Goal: Task Accomplishment & Management: Manage account settings

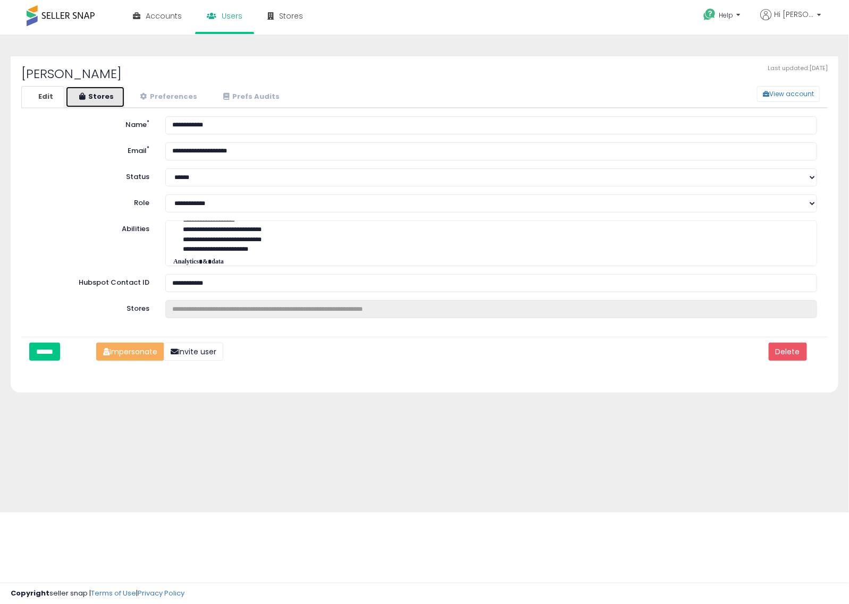
click at [101, 98] on link "Stores" at bounding box center [95, 97] width 60 height 22
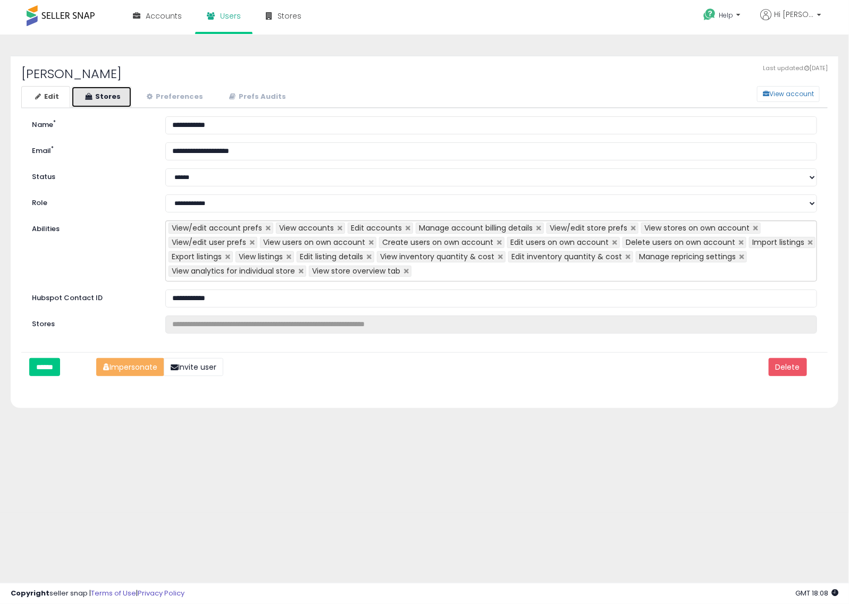
click at [102, 94] on link "Stores" at bounding box center [101, 97] width 61 height 22
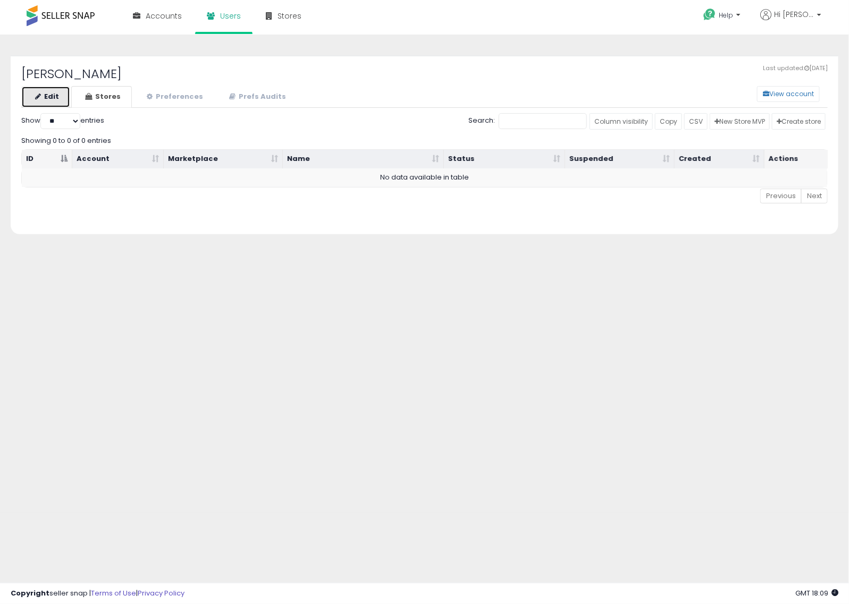
click at [56, 94] on link "Edit" at bounding box center [45, 97] width 49 height 22
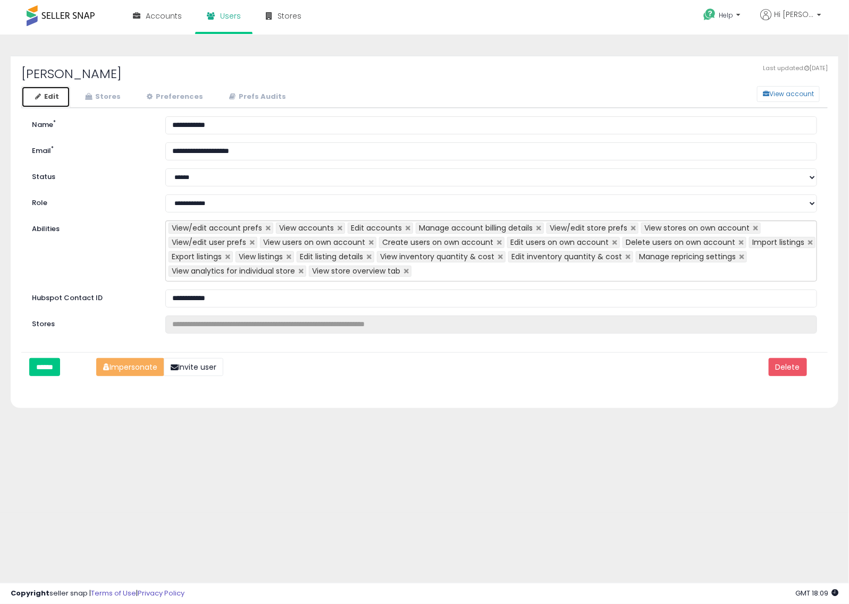
click at [65, 93] on link "Edit" at bounding box center [45, 97] width 49 height 22
click at [56, 99] on link "Edit" at bounding box center [45, 97] width 49 height 22
click at [86, 95] on icon at bounding box center [88, 96] width 7 height 7
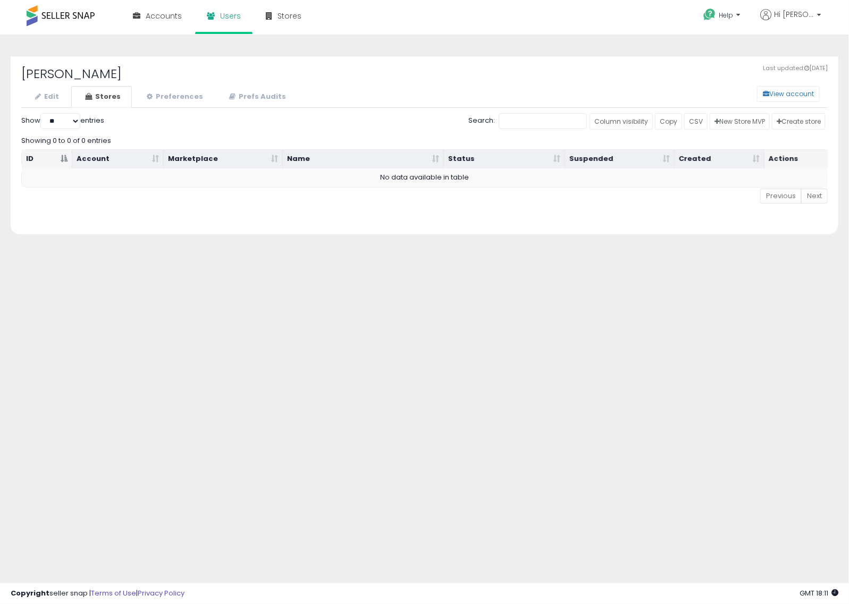
click at [33, 383] on div "Last updated: [DATE] [PERSON_NAME] View account Edit Stores Preferences Prefs A…" at bounding box center [424, 265] width 838 height 441
click at [49, 90] on link "Edit" at bounding box center [45, 97] width 49 height 22
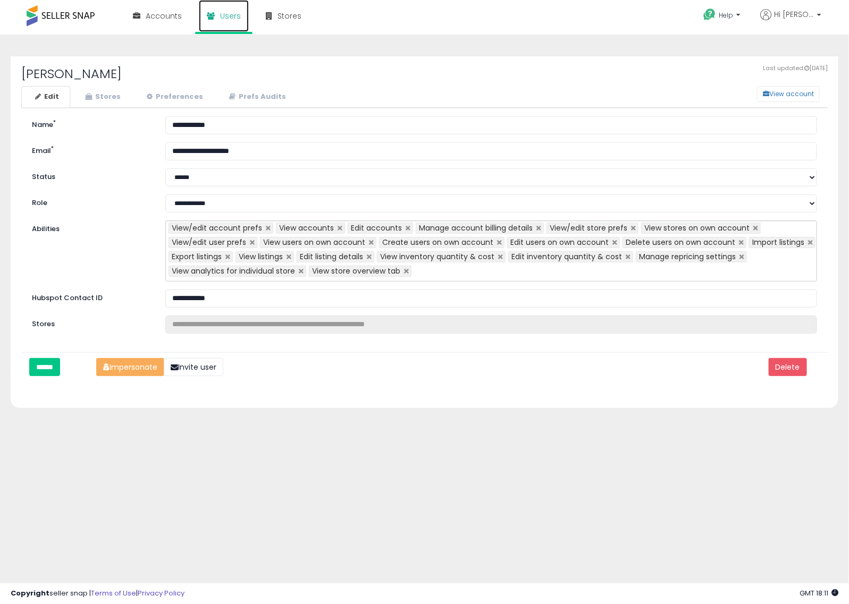
click at [216, 9] on link "Users" at bounding box center [224, 16] width 50 height 32
